Goal: Information Seeking & Learning: Understand process/instructions

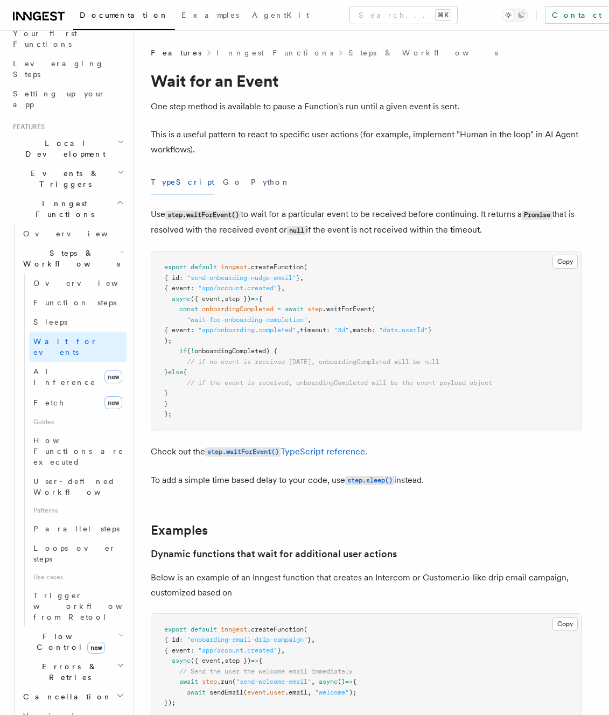
scroll to position [151, 0]
click at [63, 690] on span "Cancellation" at bounding box center [65, 695] width 93 height 11
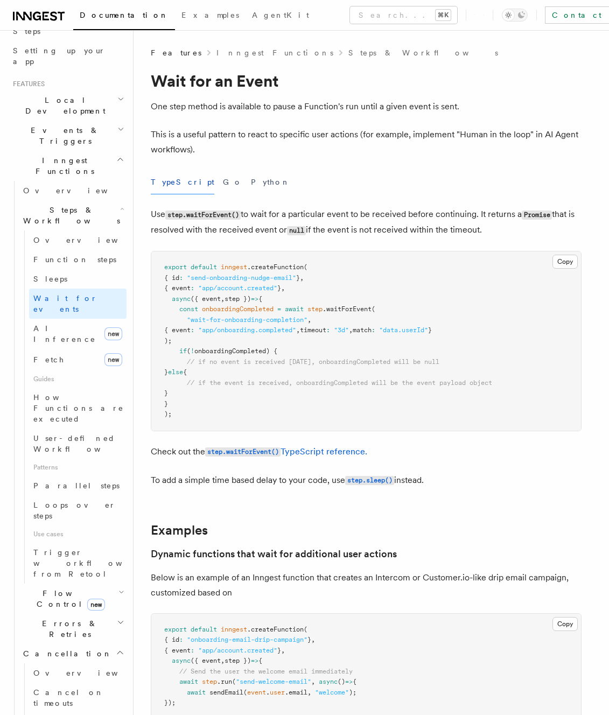
scroll to position [195, 0]
click at [71, 661] on link "Overview" at bounding box center [77, 670] width 97 height 19
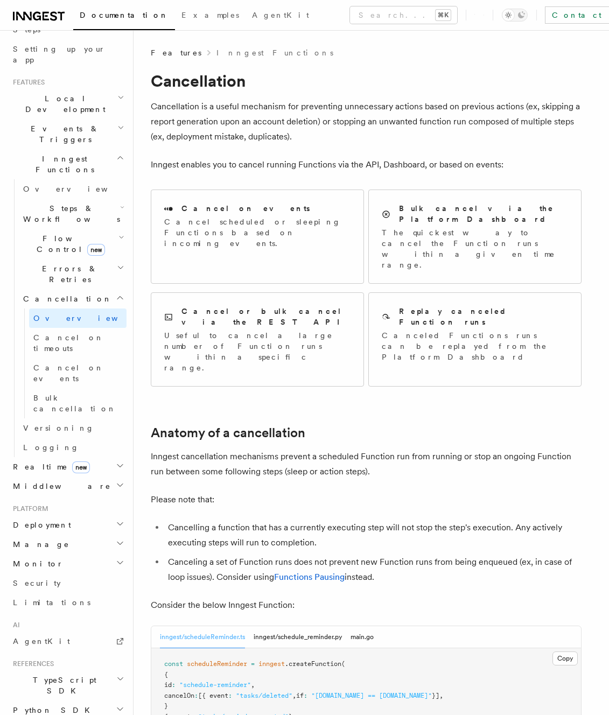
scroll to position [224, 0]
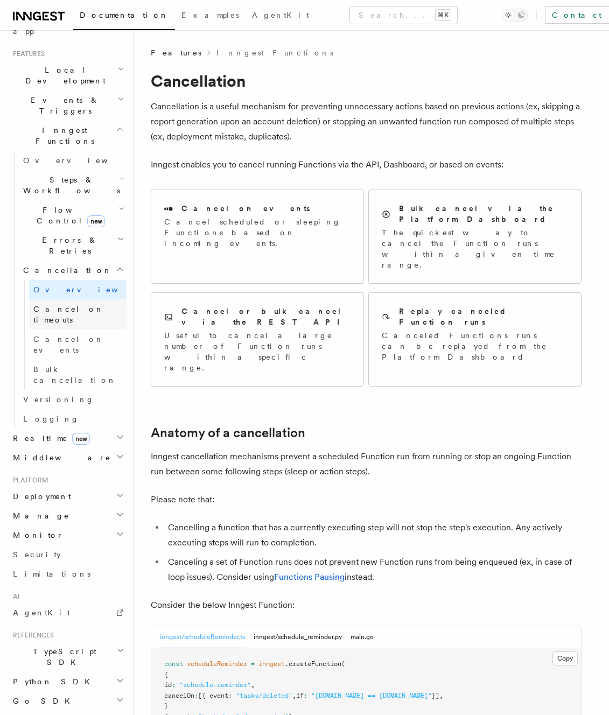
click at [77, 305] on span "Cancel on timeouts" at bounding box center [68, 314] width 70 height 19
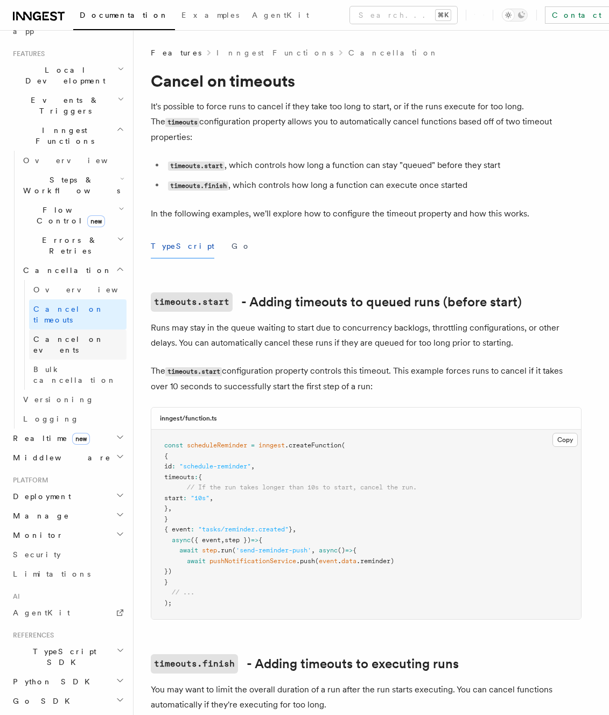
click at [70, 335] on span "Cancel on events" at bounding box center [68, 344] width 70 height 19
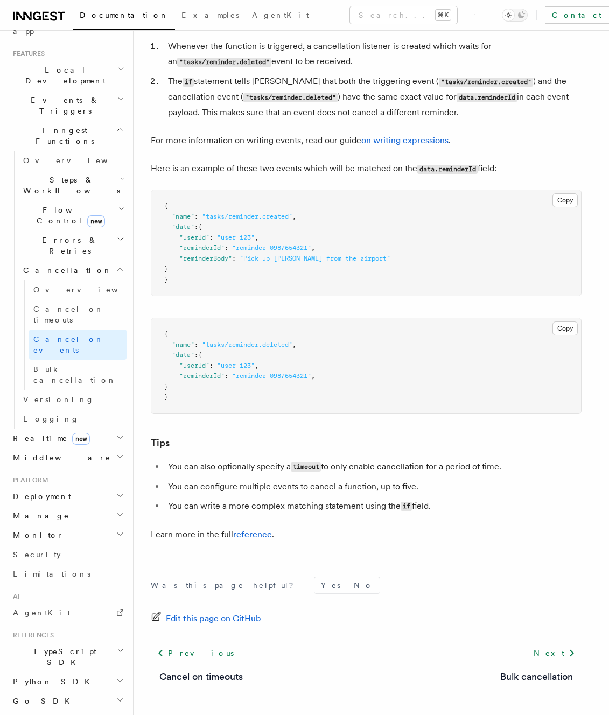
scroll to position [589, 0]
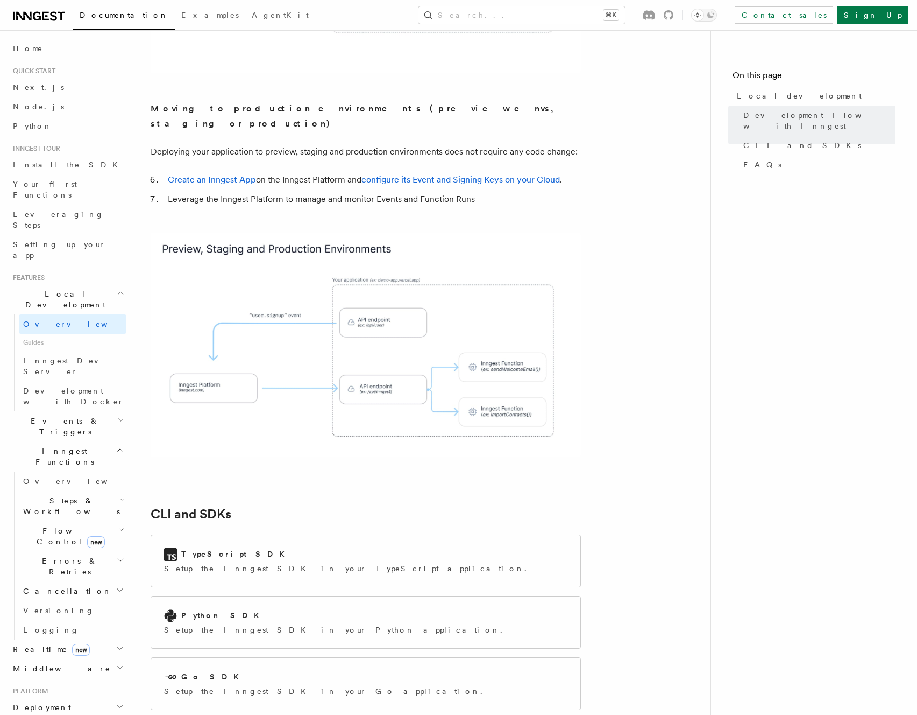
scroll to position [1025, 0]
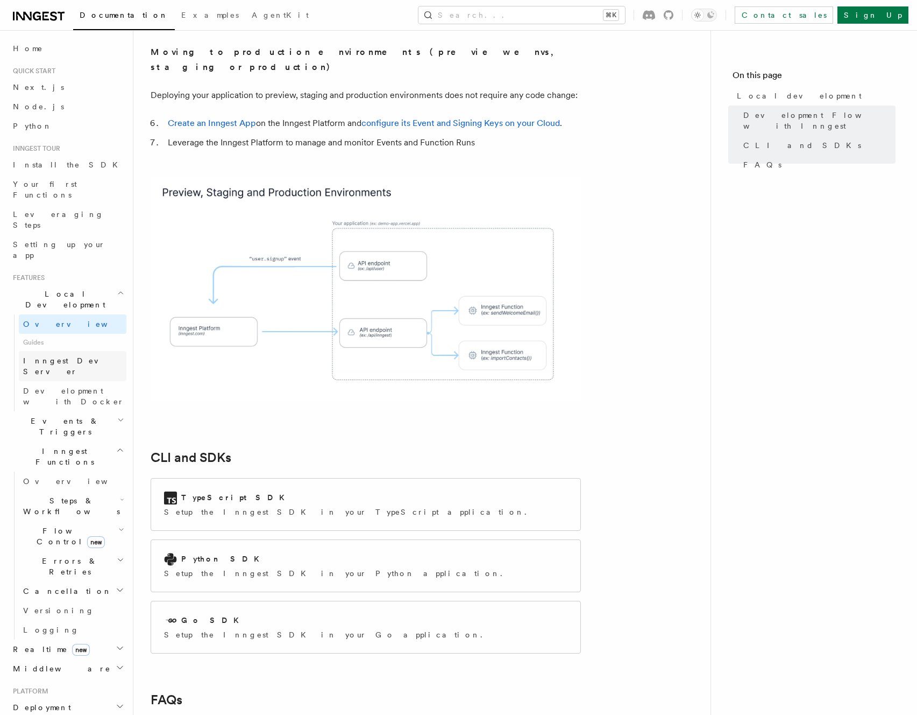
click at [70, 356] on span "Inngest Dev Server" at bounding box center [69, 365] width 92 height 19
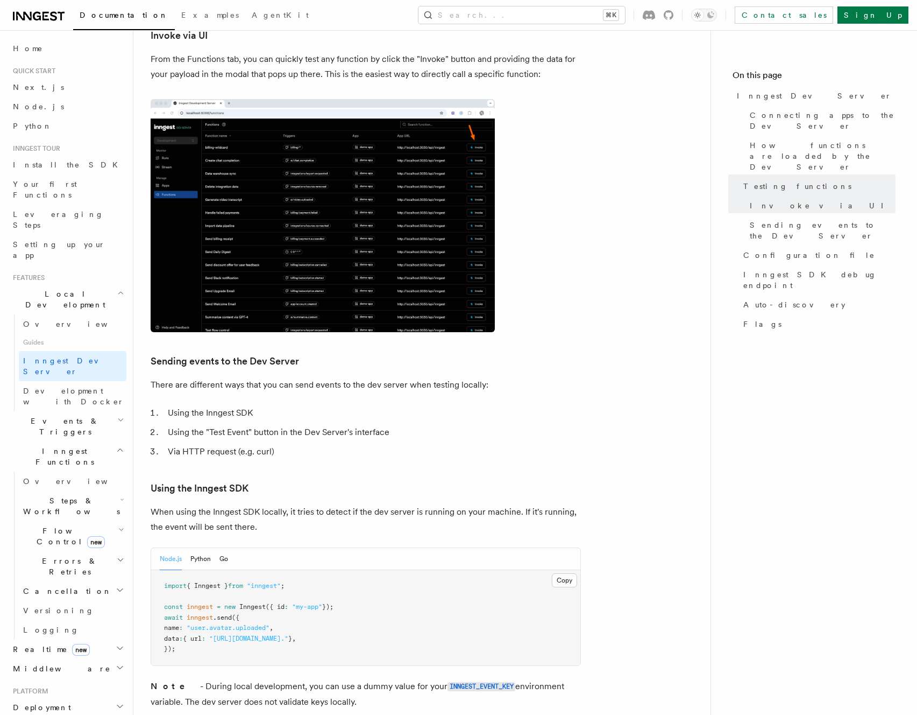
scroll to position [1562, 0]
click at [204, 612] on span "inngest" at bounding box center [200, 616] width 26 height 8
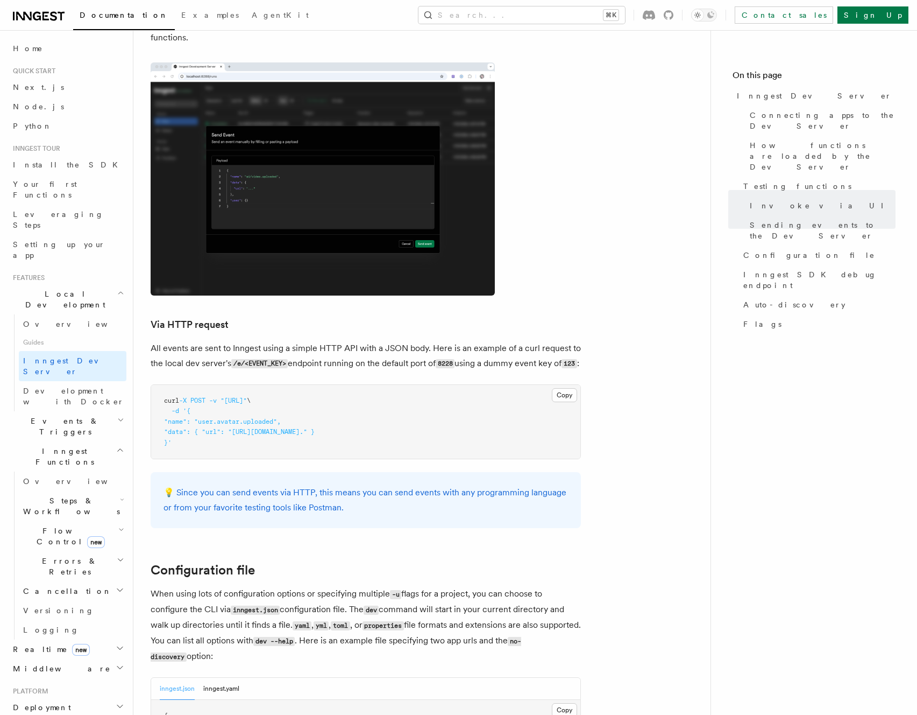
scroll to position [1791, 0]
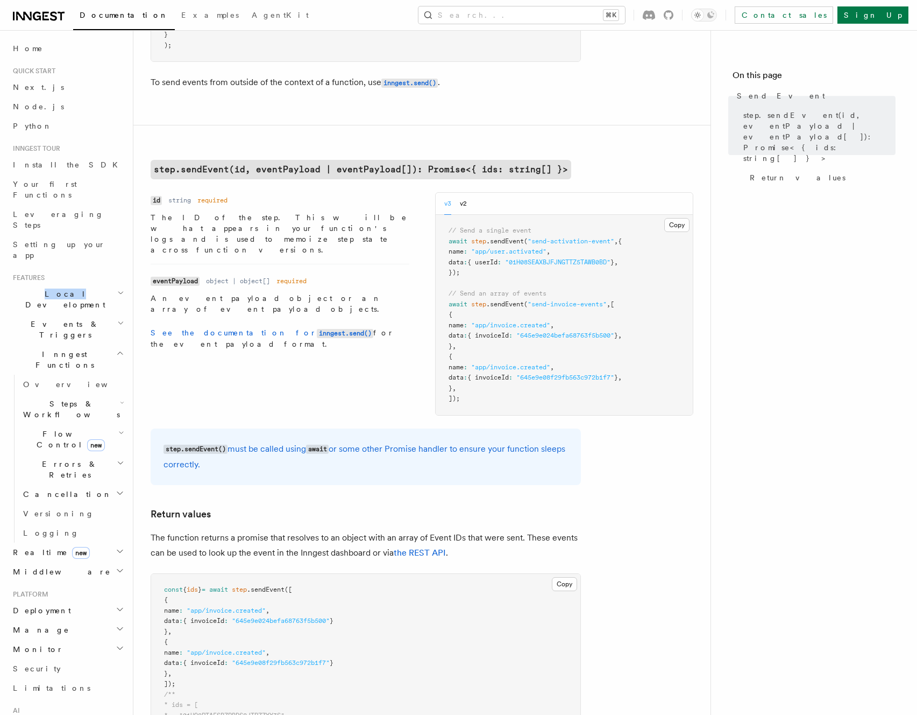
scroll to position [204, 0]
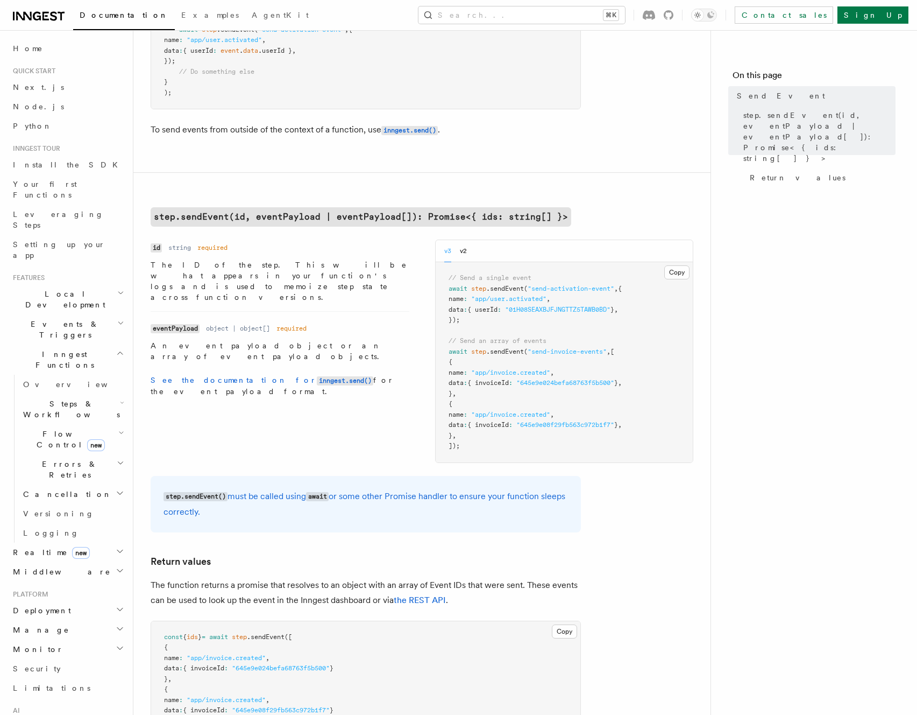
click at [331, 372] on div "Name id Type string Required required Description The ID of the step. This will…" at bounding box center [422, 350] width 543 height 223
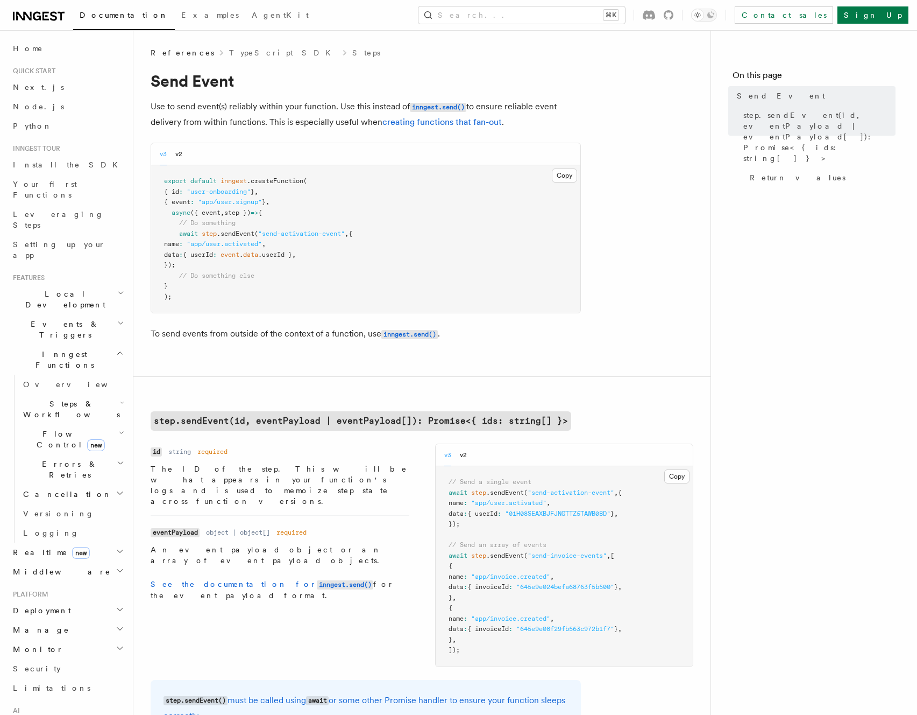
click at [638, 262] on article "References TypeScript SDK Steps Send Event Use to send event(s) reliably within…" at bounding box center [422, 637] width 543 height 1181
